Goal: Find specific page/section

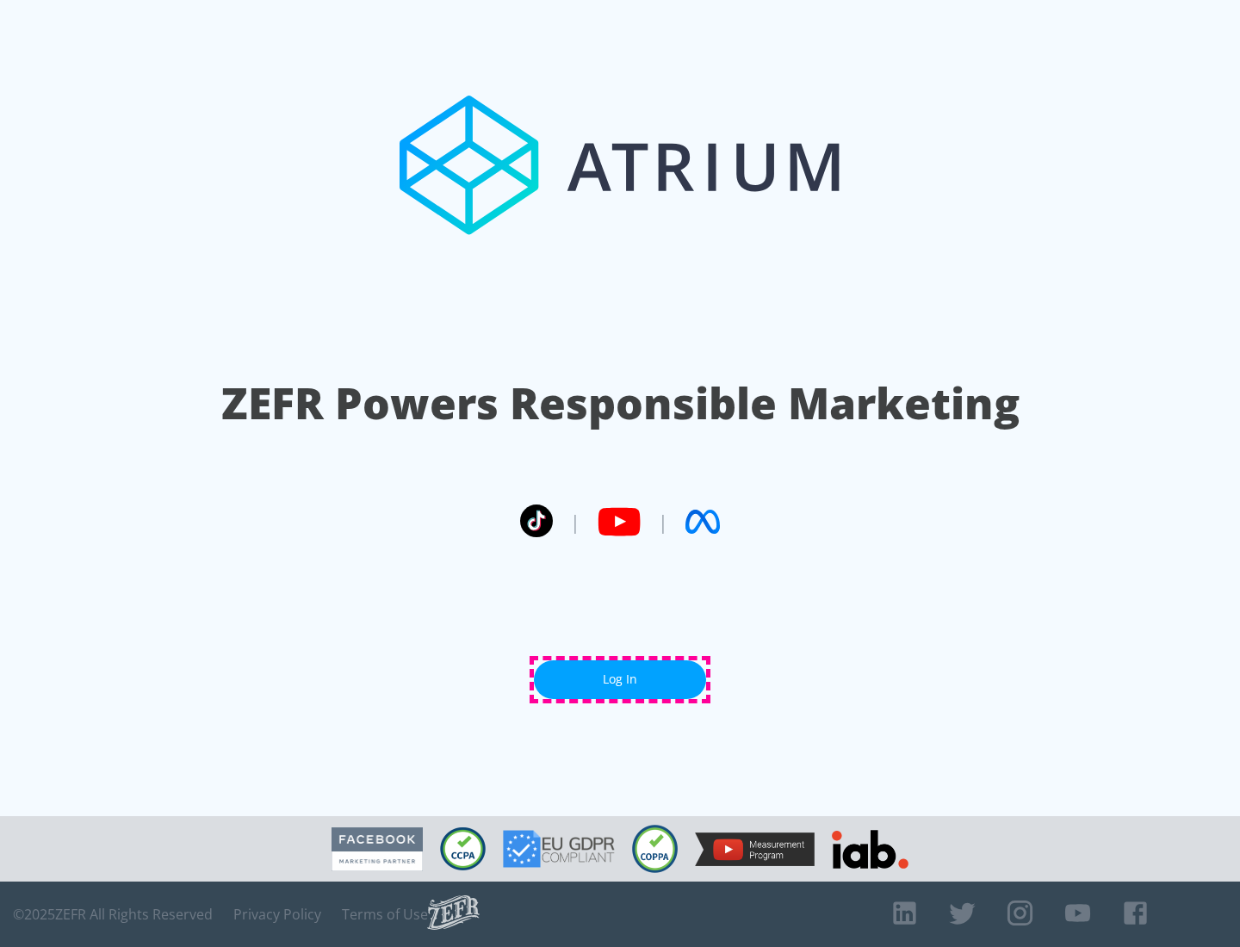
click at [620, 679] on link "Log In" at bounding box center [620, 679] width 172 height 39
